Goal: Book appointment/travel/reservation

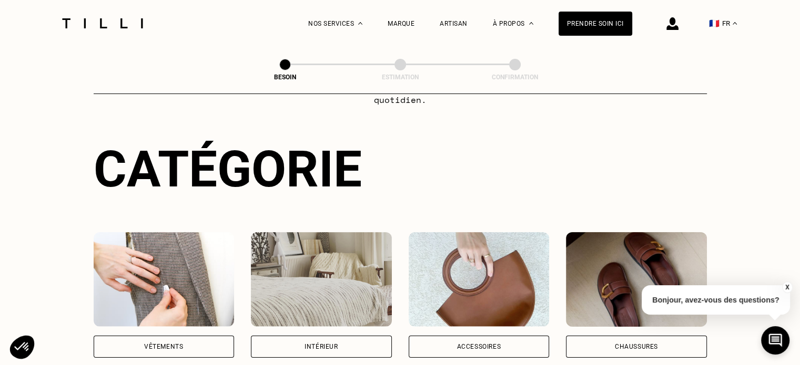
scroll to position [219, 0]
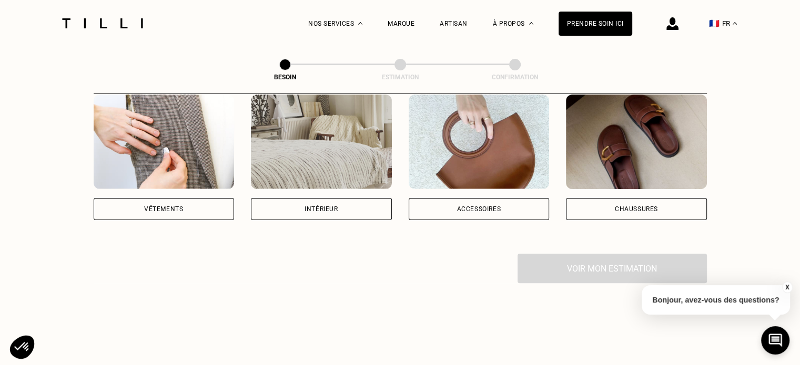
click at [195, 185] on div "Vêtements" at bounding box center [164, 158] width 141 height 126
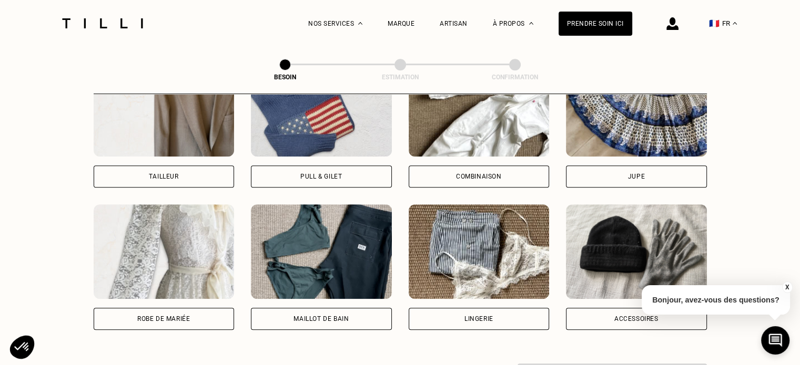
scroll to position [680, 0]
click at [276, 308] on div "Maillot de bain" at bounding box center [321, 319] width 141 height 22
select select "FR"
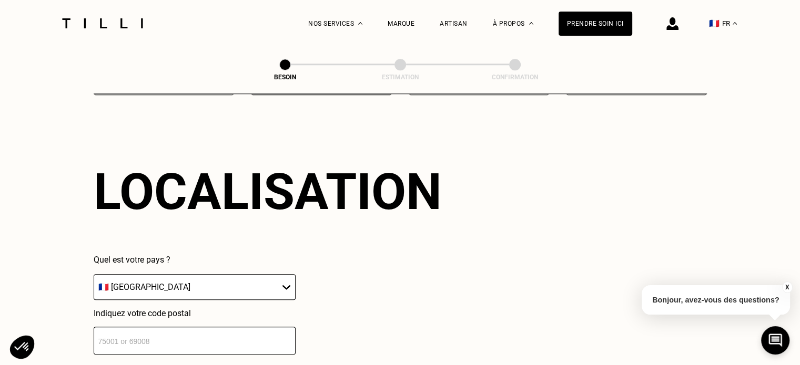
scroll to position [1051, 0]
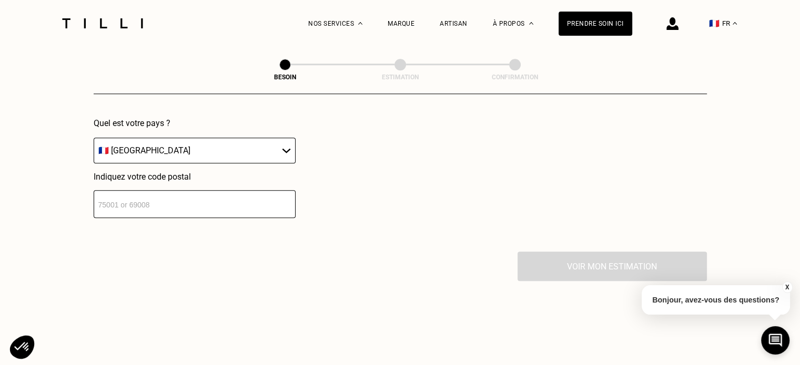
click at [126, 149] on select "🇩🇪 [GEOGRAPHIC_DATA] 🇦🇹 [GEOGRAPHIC_DATA] 🇧🇪 [GEOGRAPHIC_DATA] 🇧🇬 Bulgarie 🇨🇾 C…" at bounding box center [195, 151] width 202 height 26
click at [131, 192] on input "number" at bounding box center [195, 204] width 202 height 28
type input "67000"
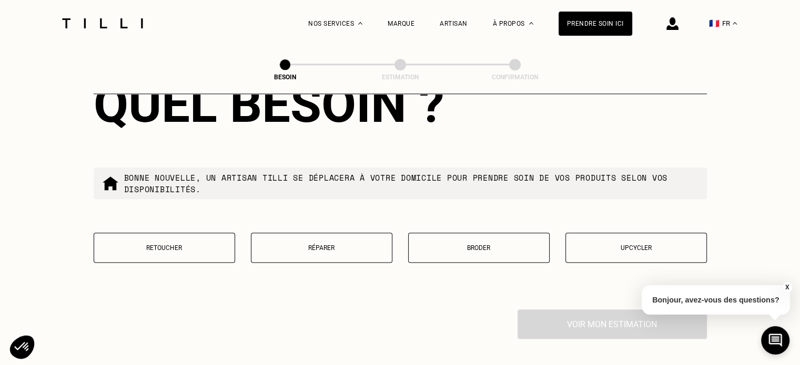
scroll to position [1262, 0]
click at [627, 232] on button "Upcycler" at bounding box center [635, 247] width 141 height 30
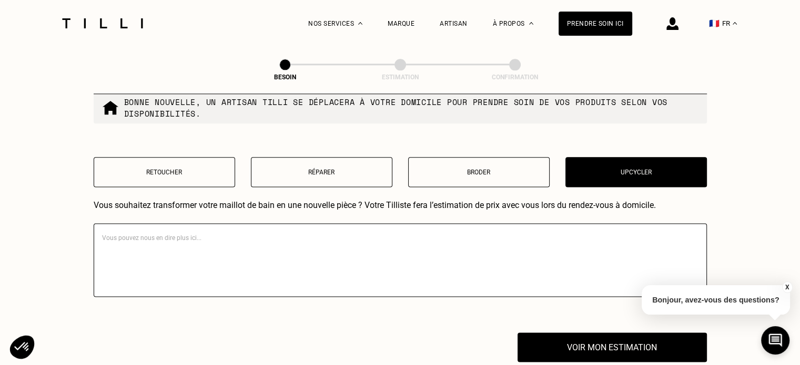
scroll to position [1333, 0]
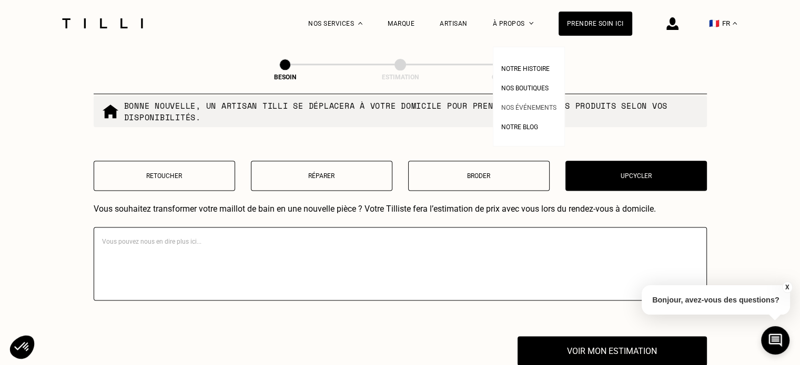
click at [525, 104] on span "Nos événements" at bounding box center [528, 107] width 55 height 7
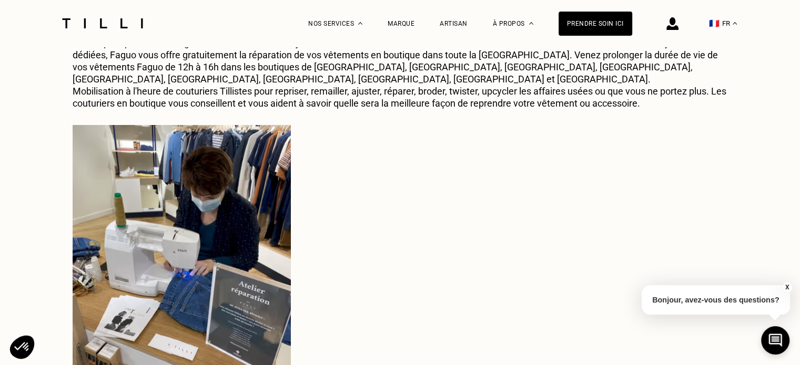
scroll to position [5465, 0]
